Goal: Task Accomplishment & Management: Use online tool/utility

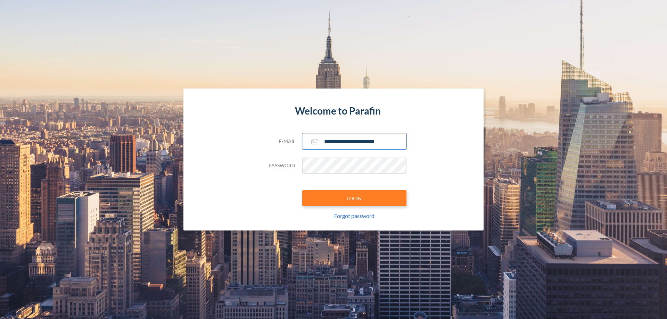
type input "**********"
click at [355, 198] on button "LOGIN" at bounding box center [354, 199] width 104 height 16
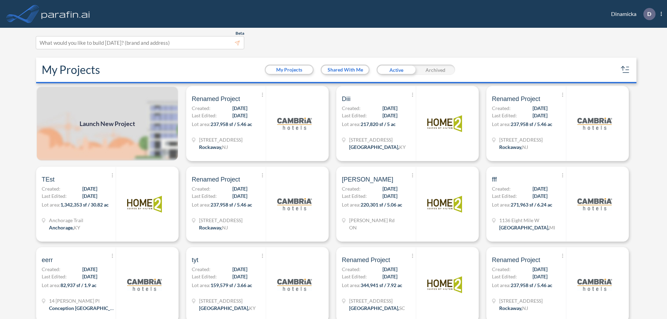
scroll to position [2, 0]
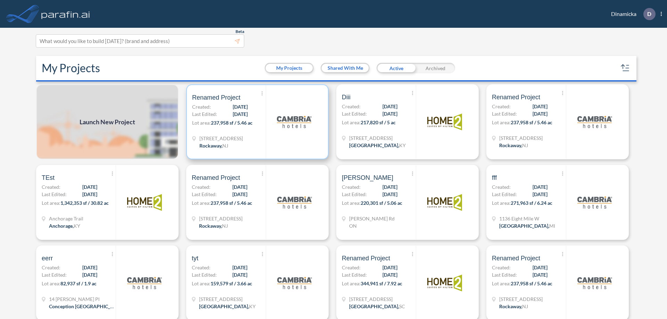
click at [256, 122] on p "Lot area: 237,958 sf / 5.46 ac" at bounding box center [229, 124] width 74 height 10
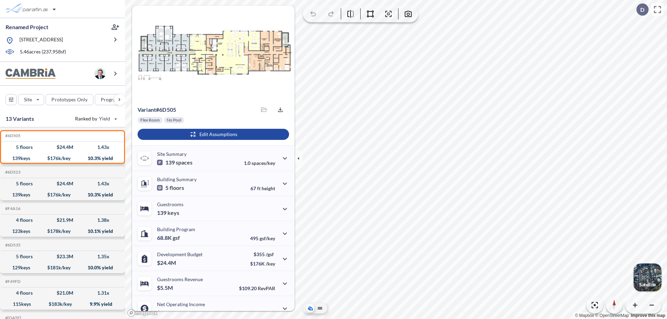
scroll to position [35, 0]
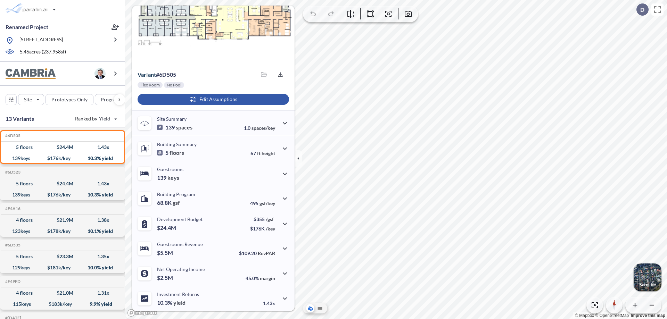
click at [212, 99] on div "button" at bounding box center [214, 99] width 152 height 11
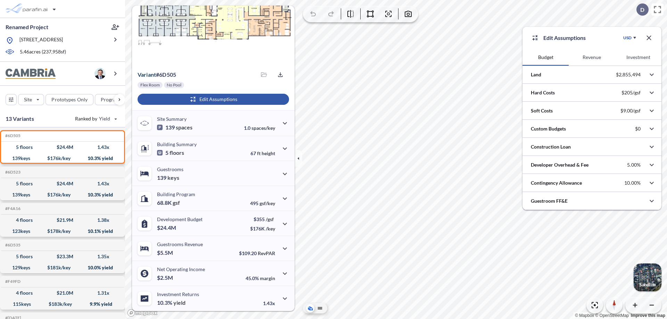
click at [592, 57] on button "Revenue" at bounding box center [592, 57] width 46 height 17
